Goal: Information Seeking & Learning: Learn about a topic

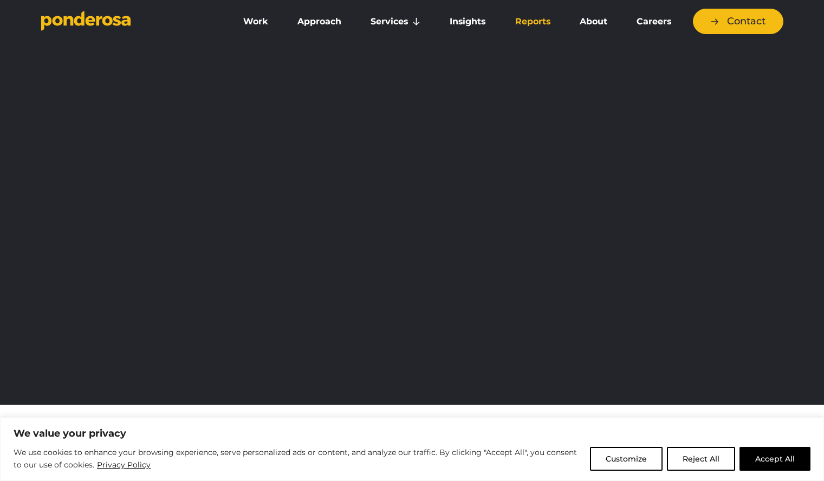
click at [547, 18] on link "Reports" at bounding box center [533, 21] width 60 height 23
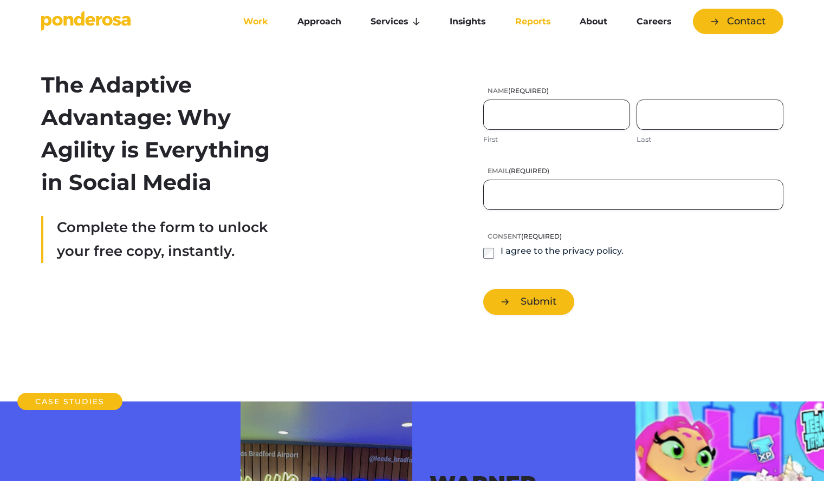
click at [249, 24] on link "Work" at bounding box center [256, 21] width 50 height 23
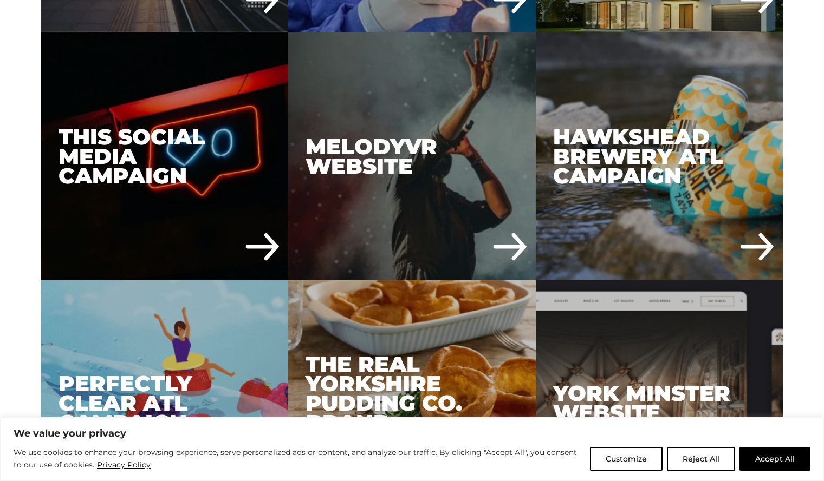
scroll to position [4291, 0]
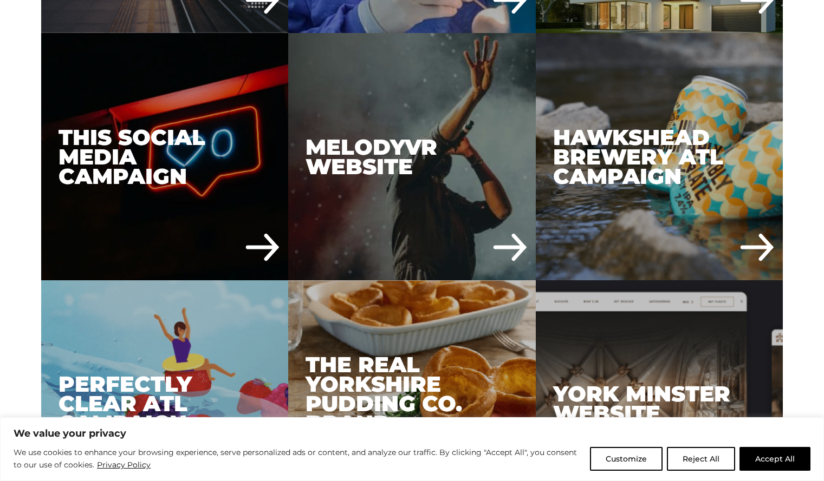
drag, startPoint x: 657, startPoint y: 183, endPoint x: 808, endPoint y: 192, distance: 150.8
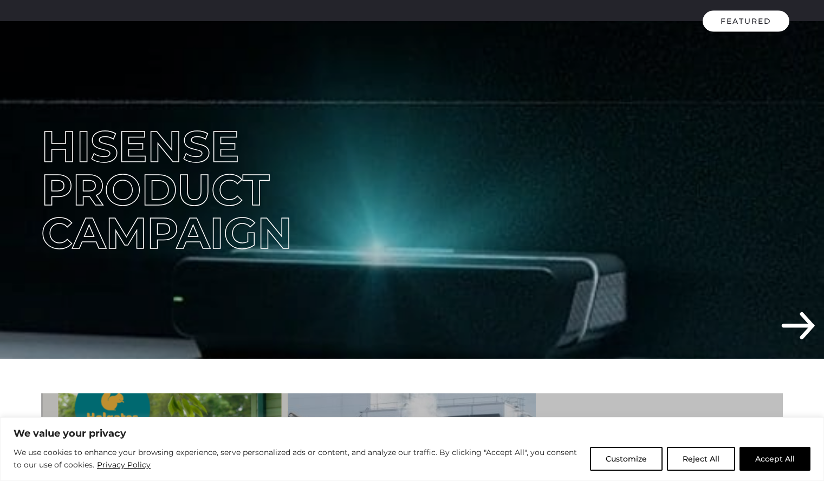
scroll to position [0, 0]
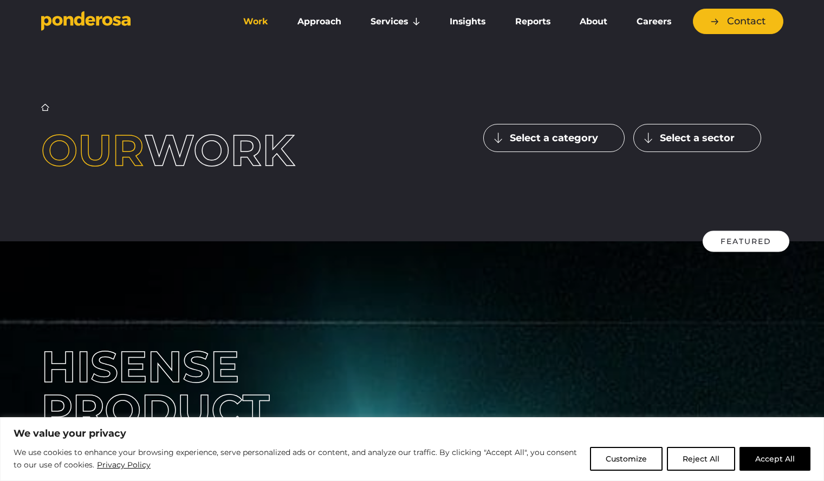
click at [651, 132] on button "Select a sector" at bounding box center [697, 138] width 128 height 28
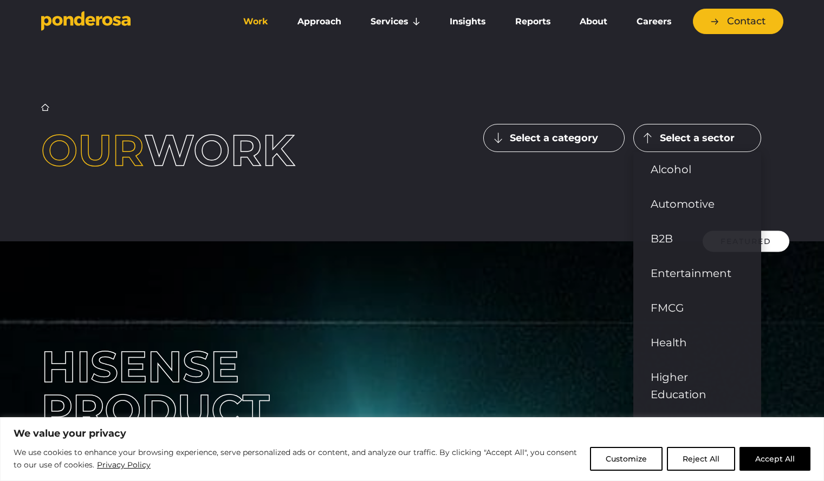
click at [582, 136] on button "Select a category" at bounding box center [553, 138] width 141 height 28
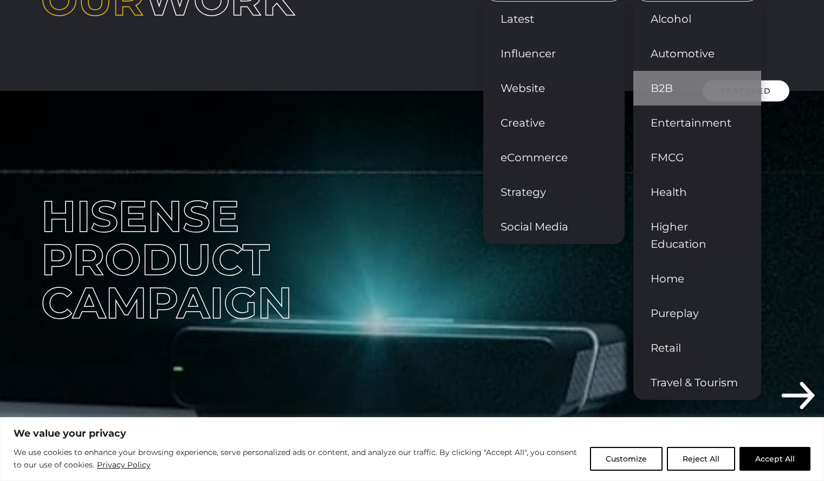
scroll to position [151, 0]
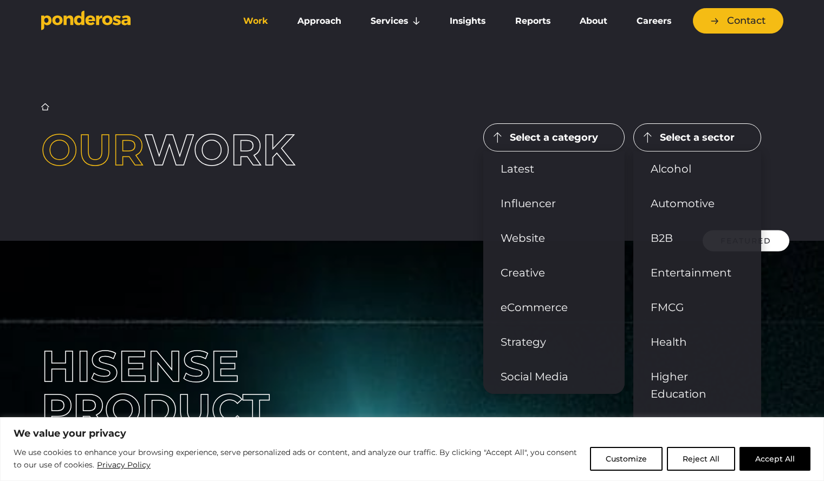
scroll to position [1, 0]
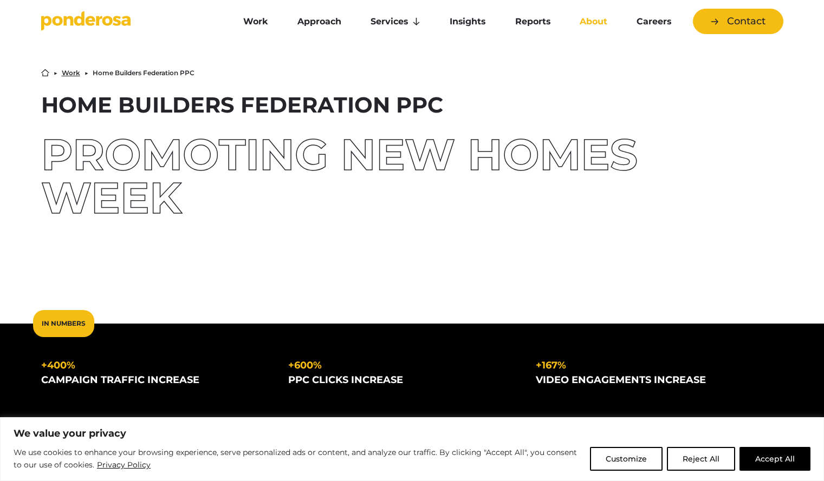
click at [591, 23] on link "About" at bounding box center [593, 21] width 53 height 23
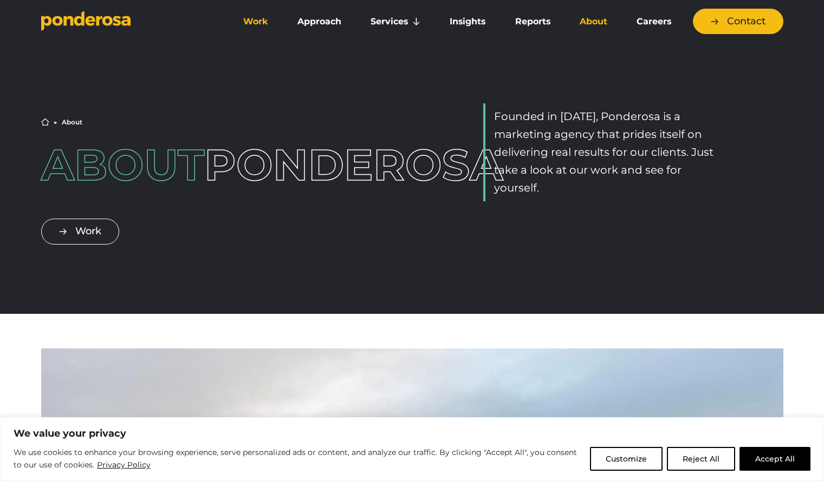
click at [249, 12] on link "Work" at bounding box center [256, 21] width 50 height 23
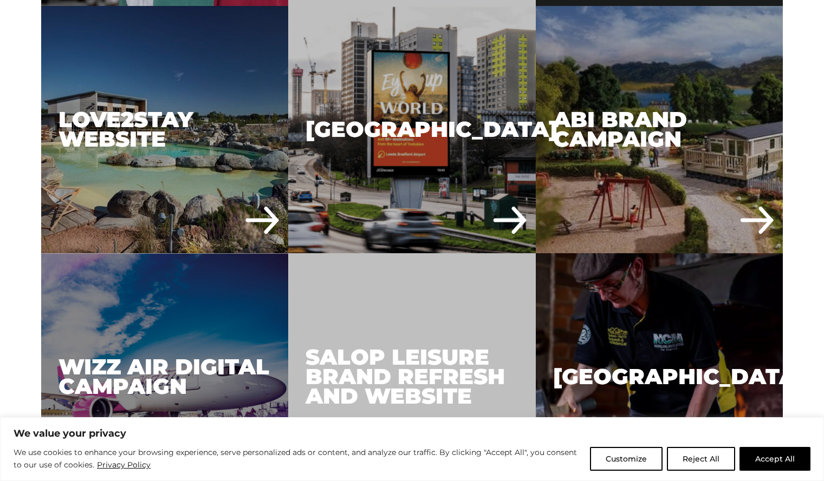
scroll to position [2340, 0]
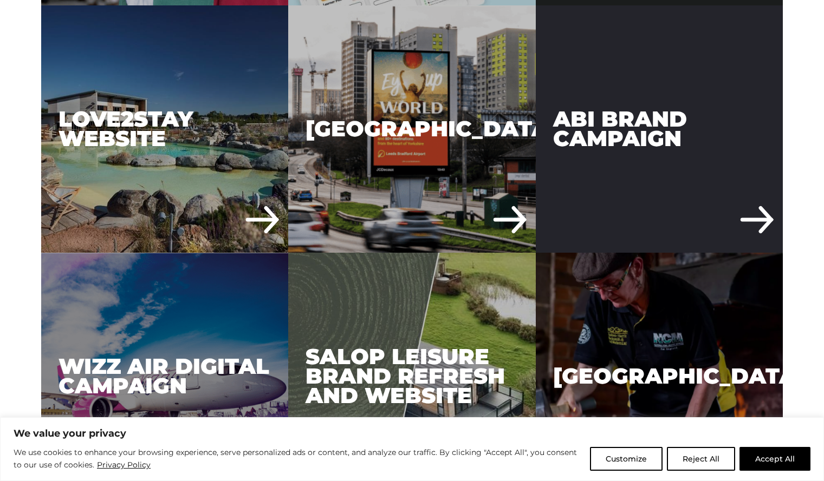
click at [641, 178] on div "ABI Brand Campaign" at bounding box center [660, 129] width 248 height 248
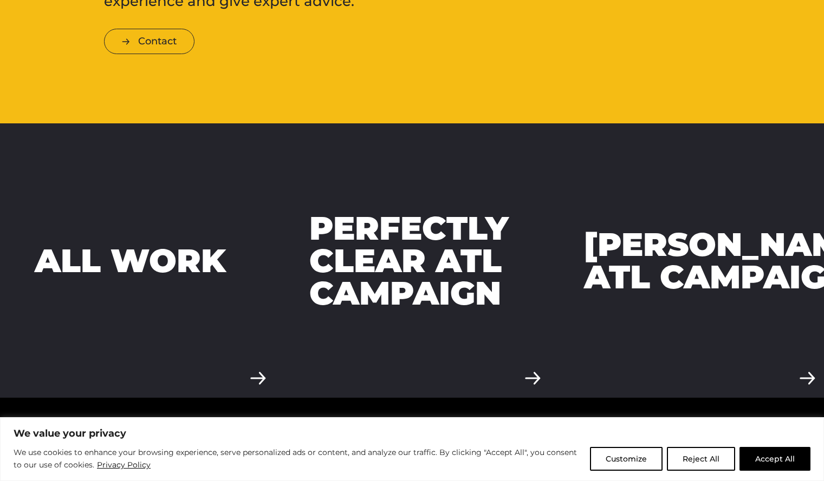
scroll to position [2963, 0]
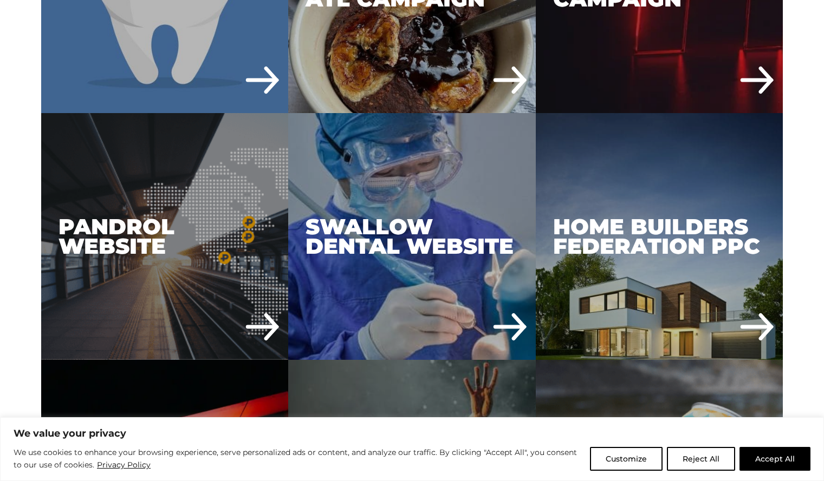
scroll to position [4072, 0]
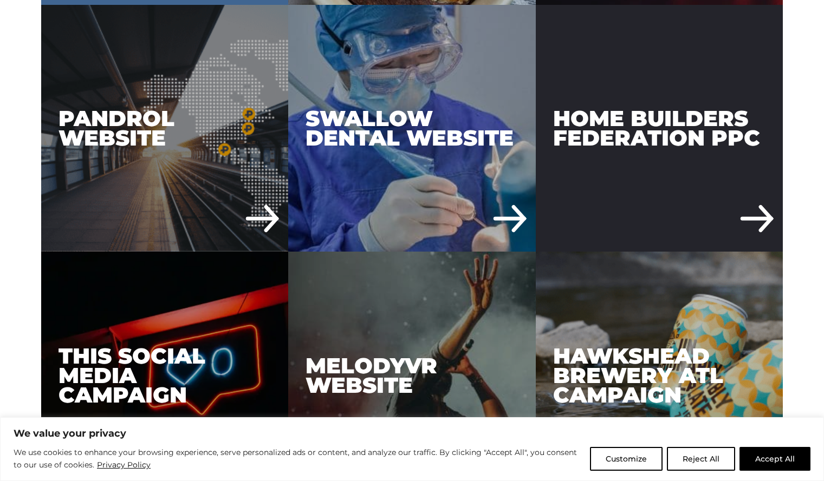
click at [626, 168] on div "Home Builders Federation PPC" at bounding box center [660, 129] width 248 height 248
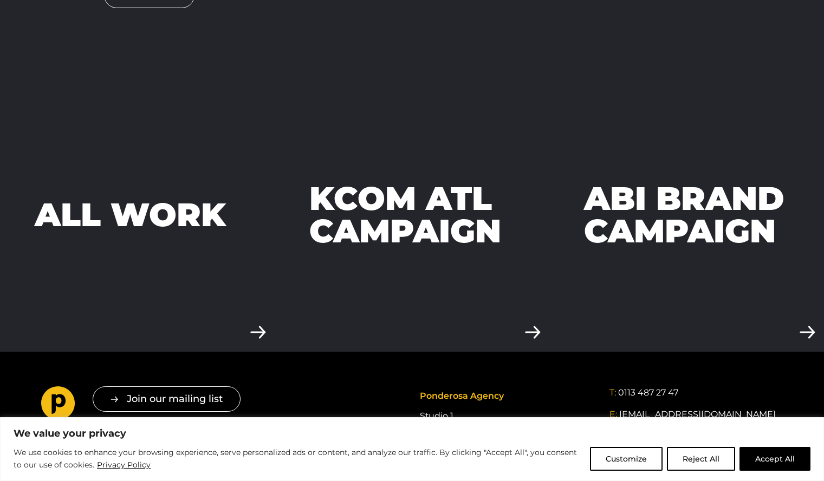
scroll to position [2528, 0]
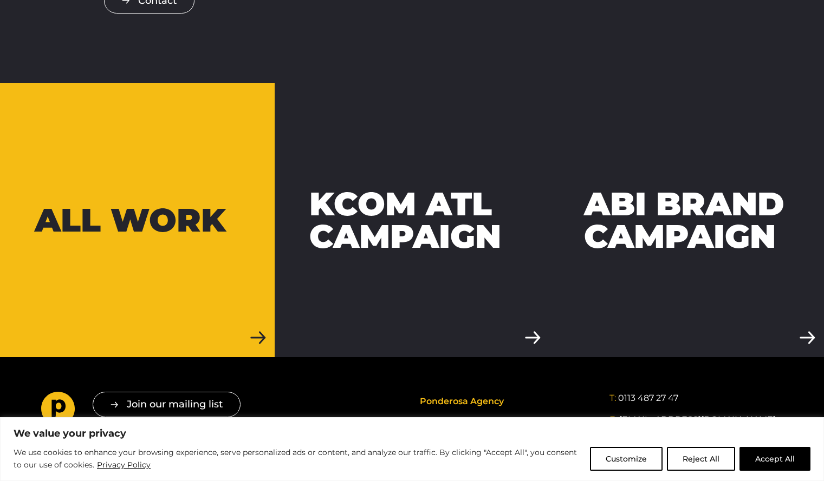
click at [222, 145] on link "All work" at bounding box center [137, 220] width 275 height 275
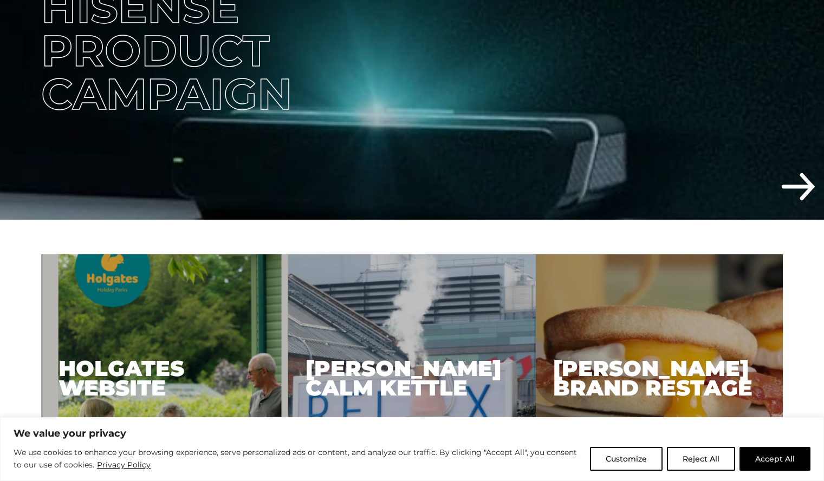
scroll to position [361, 0]
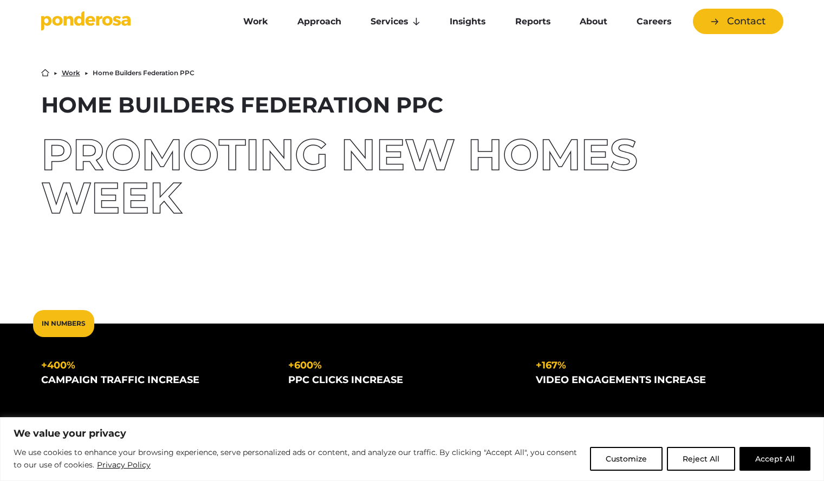
click at [88, 112] on h1 "Home Builders Federation PPC" at bounding box center [412, 105] width 742 height 22
copy div "Home Builders Federation PPC"
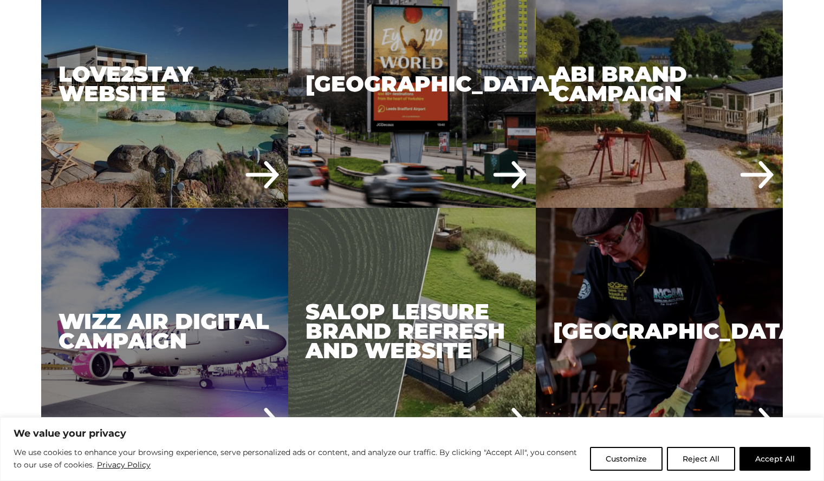
scroll to position [2379, 0]
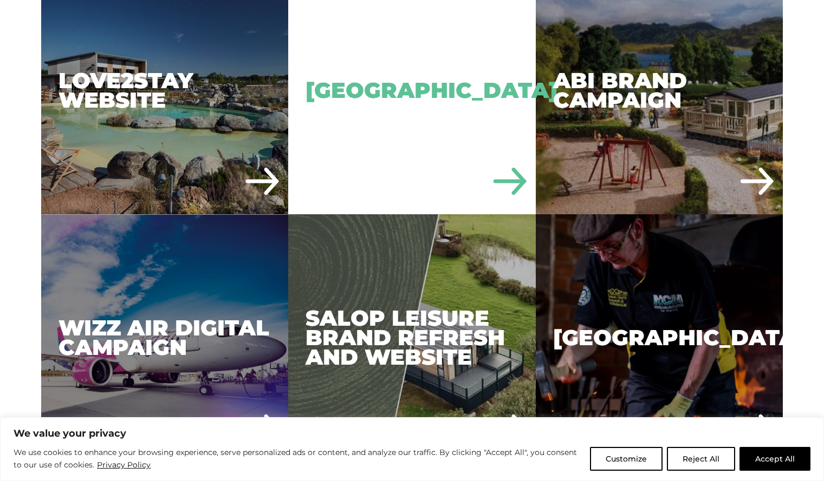
click at [491, 177] on div "[GEOGRAPHIC_DATA]" at bounding box center [412, 91] width 248 height 248
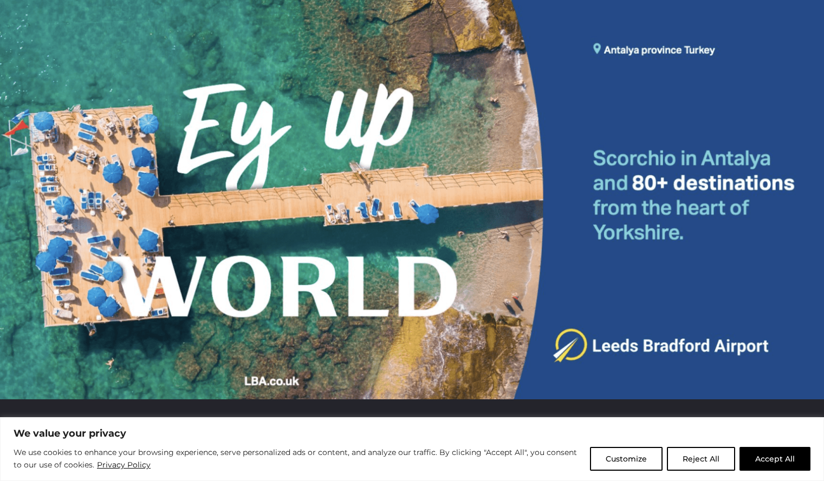
scroll to position [359, 0]
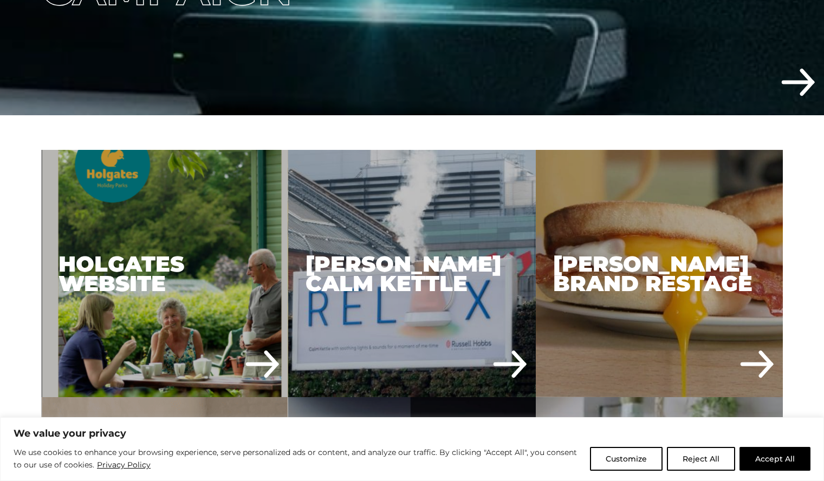
scroll to position [464, 0]
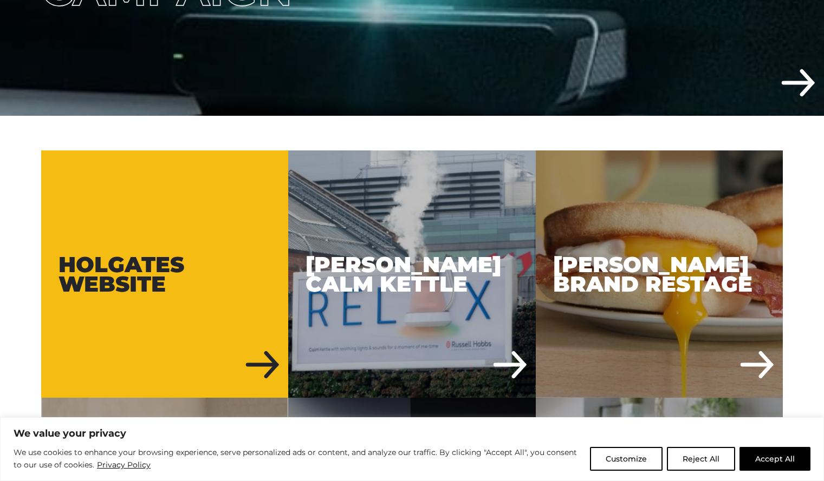
click at [155, 256] on div "Holgates Website" at bounding box center [165, 275] width 248 height 248
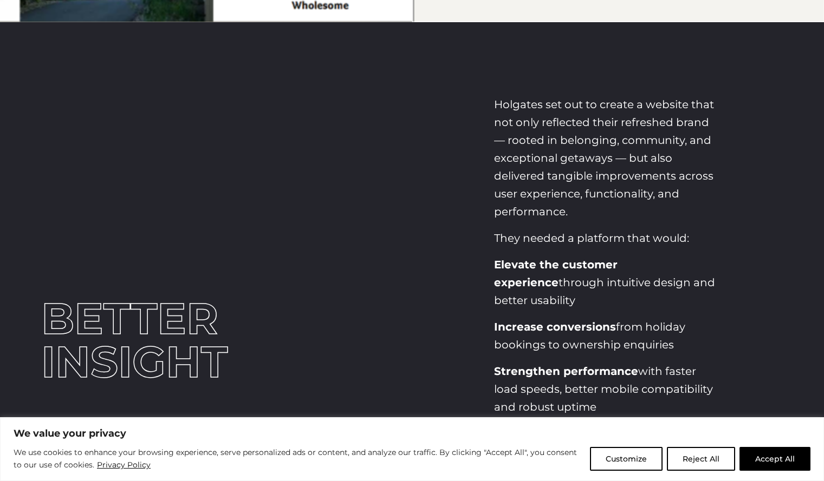
scroll to position [1384, 0]
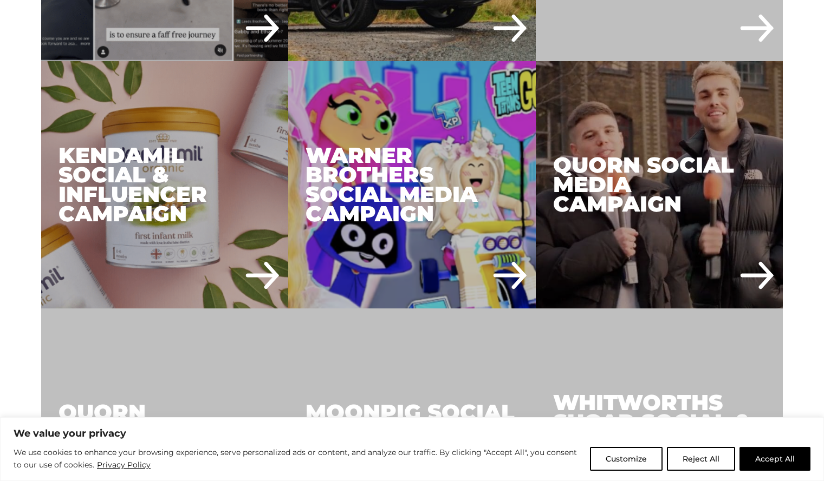
scroll to position [1570, 0]
